Goal: Book appointment/travel/reservation

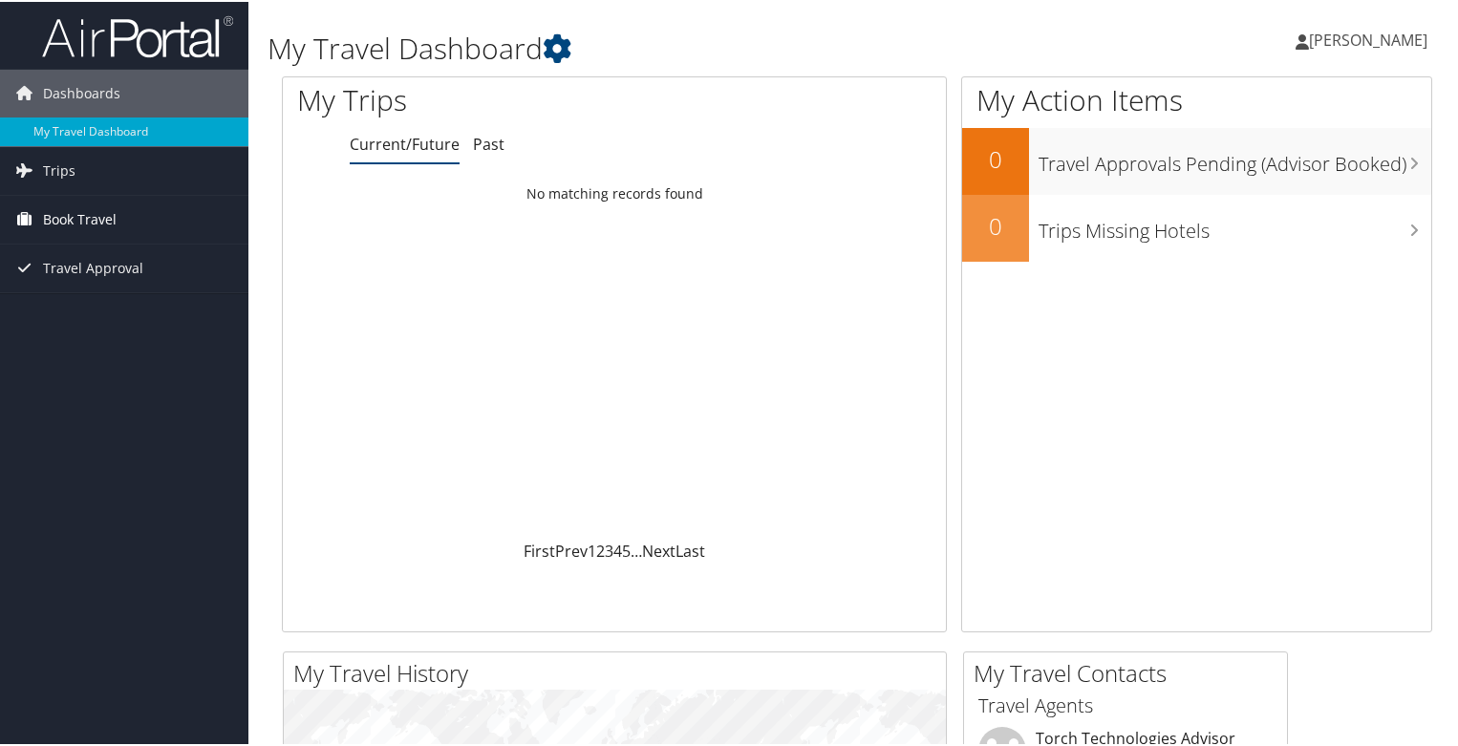
click at [69, 228] on span "Book Travel" at bounding box center [80, 218] width 74 height 48
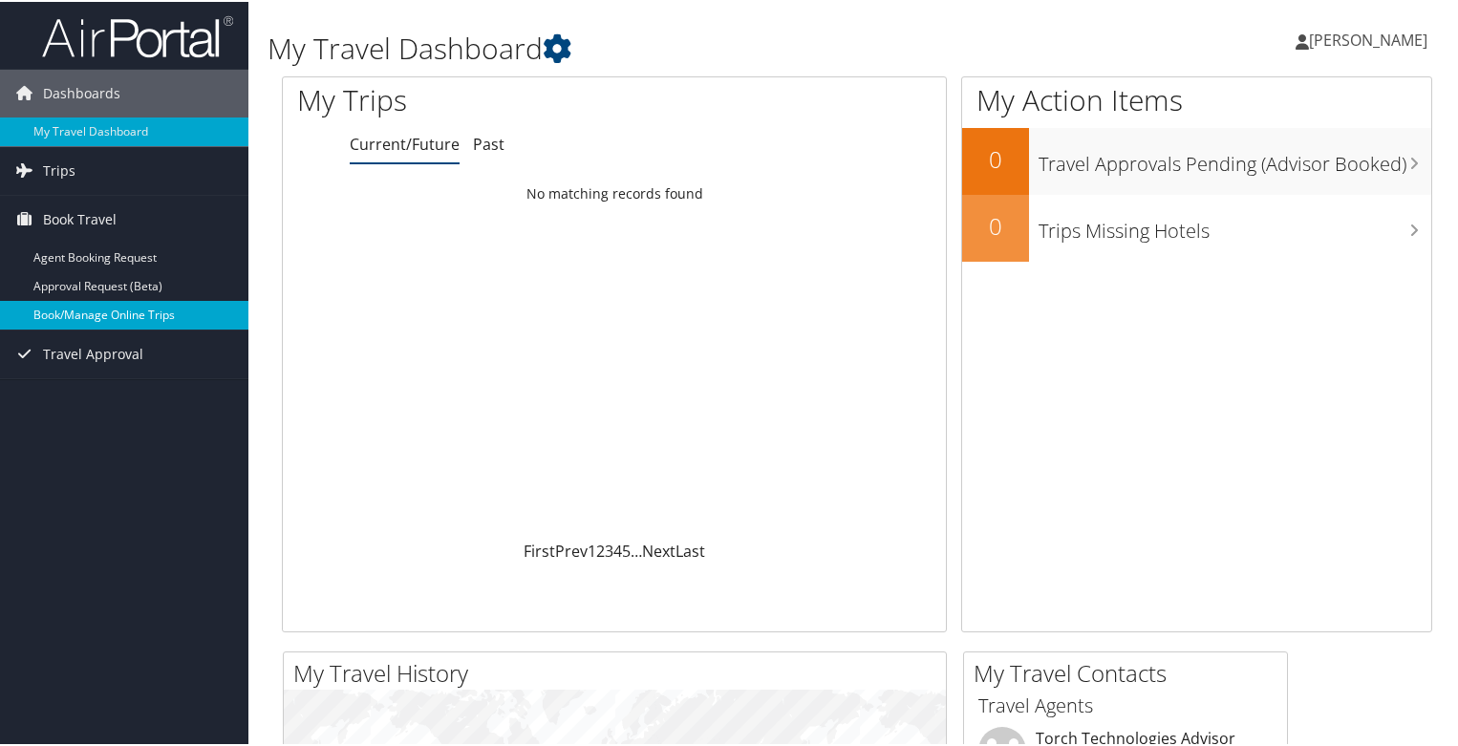
click at [84, 316] on link "Book/Manage Online Trips" at bounding box center [124, 313] width 248 height 29
